Goal: Information Seeking & Learning: Check status

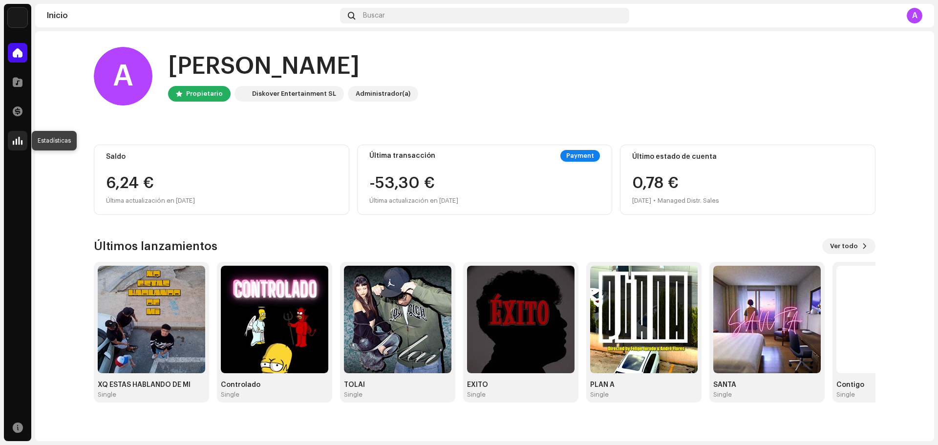
click at [17, 135] on div at bounding box center [18, 141] width 20 height 20
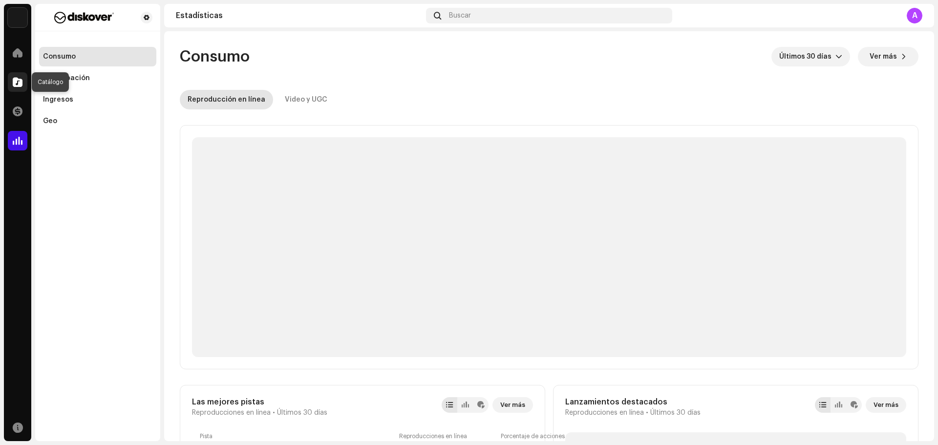
click at [24, 74] on div at bounding box center [18, 82] width 20 height 20
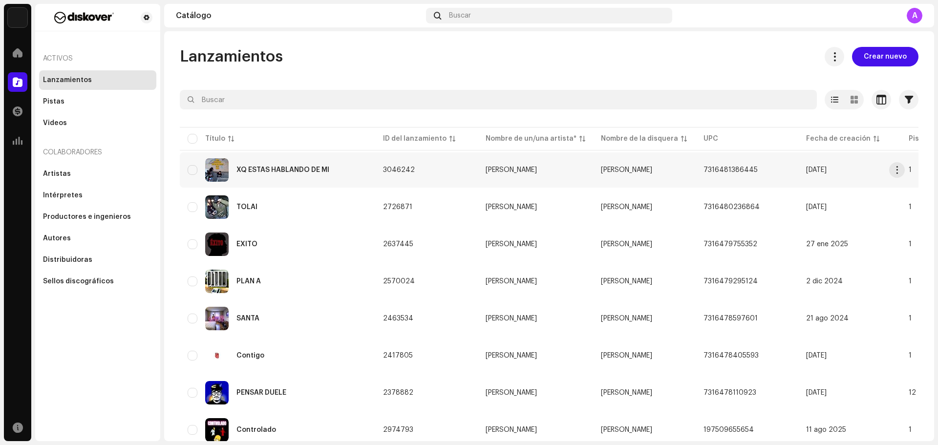
click at [274, 171] on div "XQ ESTAS HABLANDO DE MI" at bounding box center [283, 170] width 93 height 7
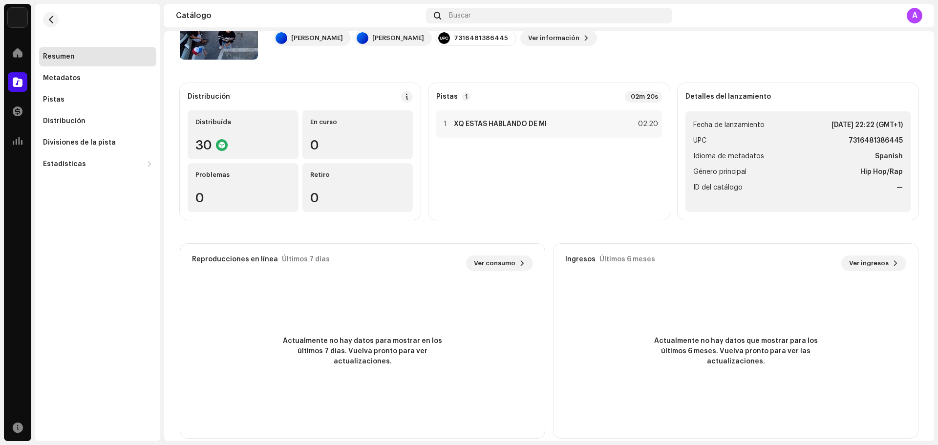
scroll to position [79, 0]
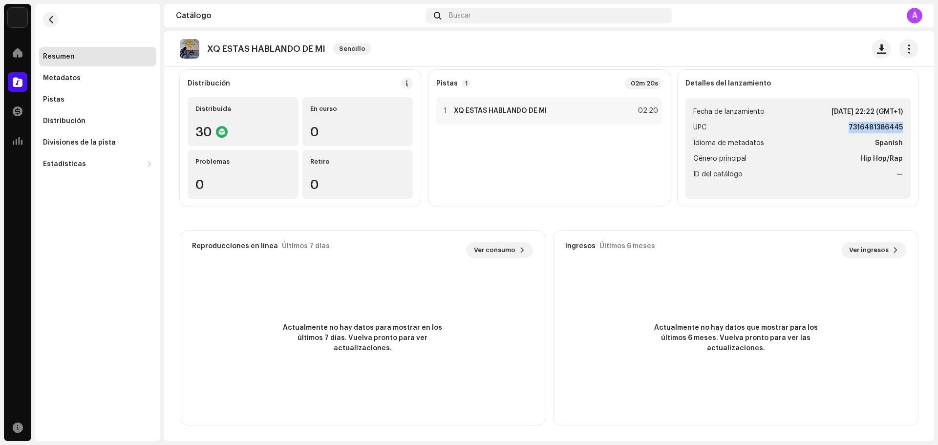
drag, startPoint x: 844, startPoint y: 127, endPoint x: 903, endPoint y: 129, distance: 58.2
click at [903, 129] on ul "Fecha de lanzamiento [DATE] 22:22 (GMT+1) UPC 7316481386445 Idioma de metadatos…" at bounding box center [798, 148] width 225 height 101
copy strong "7316481386445"
click at [238, 115] on div "Distribuída 30" at bounding box center [243, 121] width 111 height 49
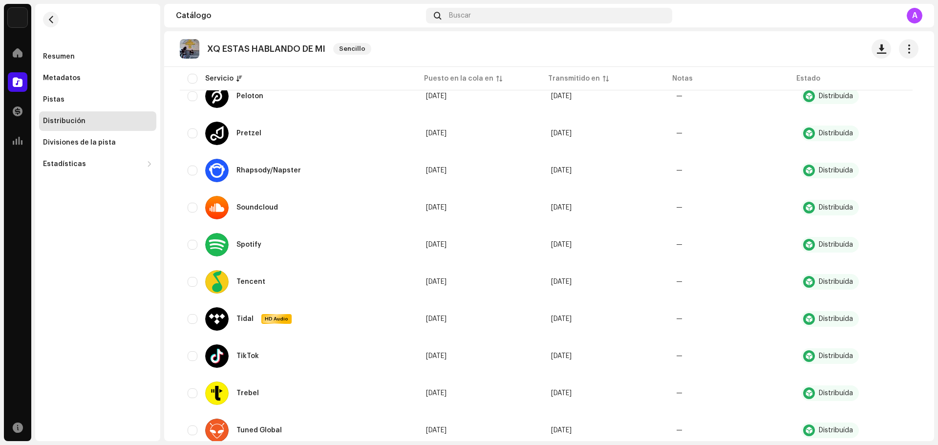
scroll to position [922, 0]
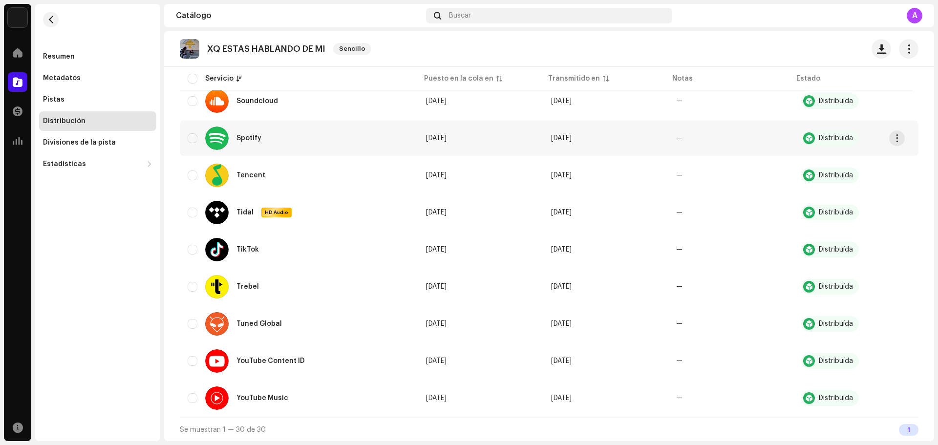
click at [261, 139] on div "Spotify" at bounding box center [237, 138] width 64 height 23
click at [248, 141] on div "Spotify" at bounding box center [249, 138] width 25 height 7
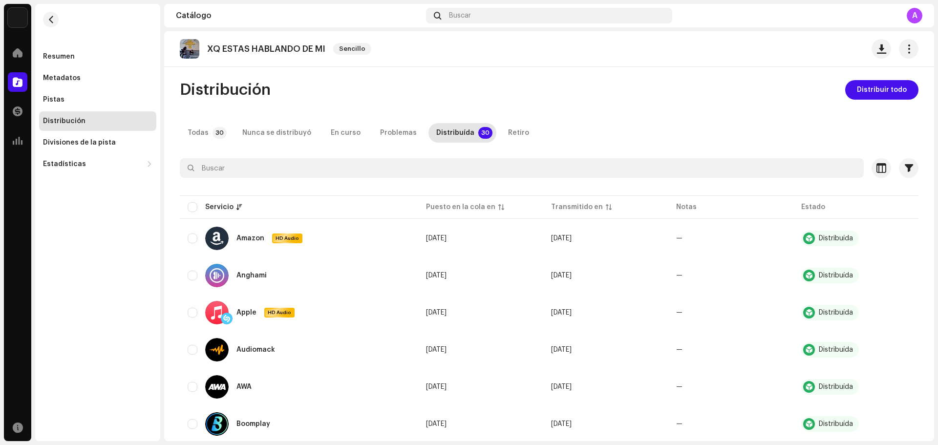
scroll to position [0, 0]
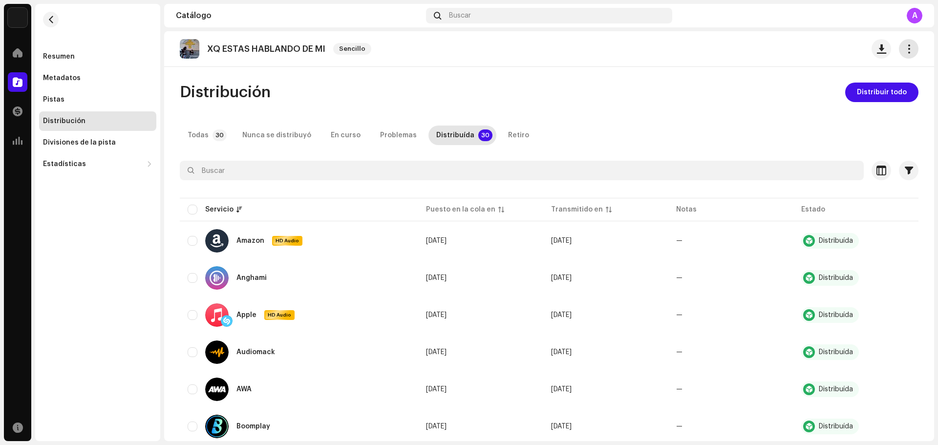
click at [908, 47] on button "button" at bounding box center [909, 49] width 20 height 20
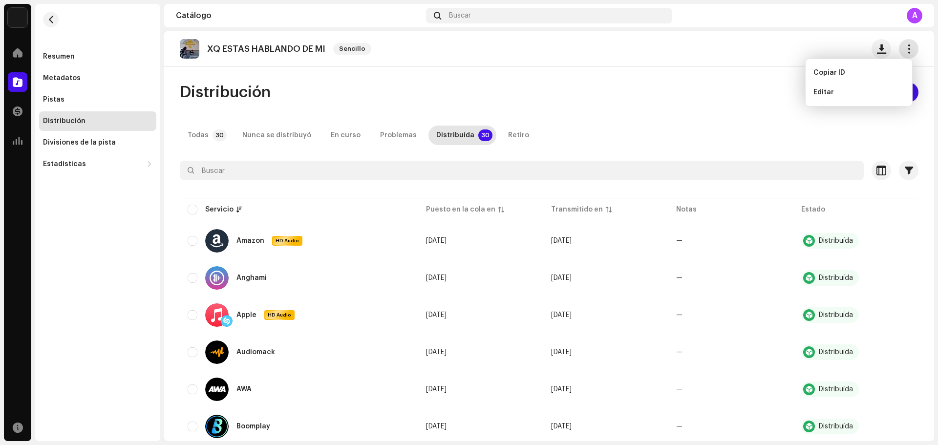
click at [908, 47] on button "button" at bounding box center [909, 49] width 20 height 20
